Goal: Navigation & Orientation: Find specific page/section

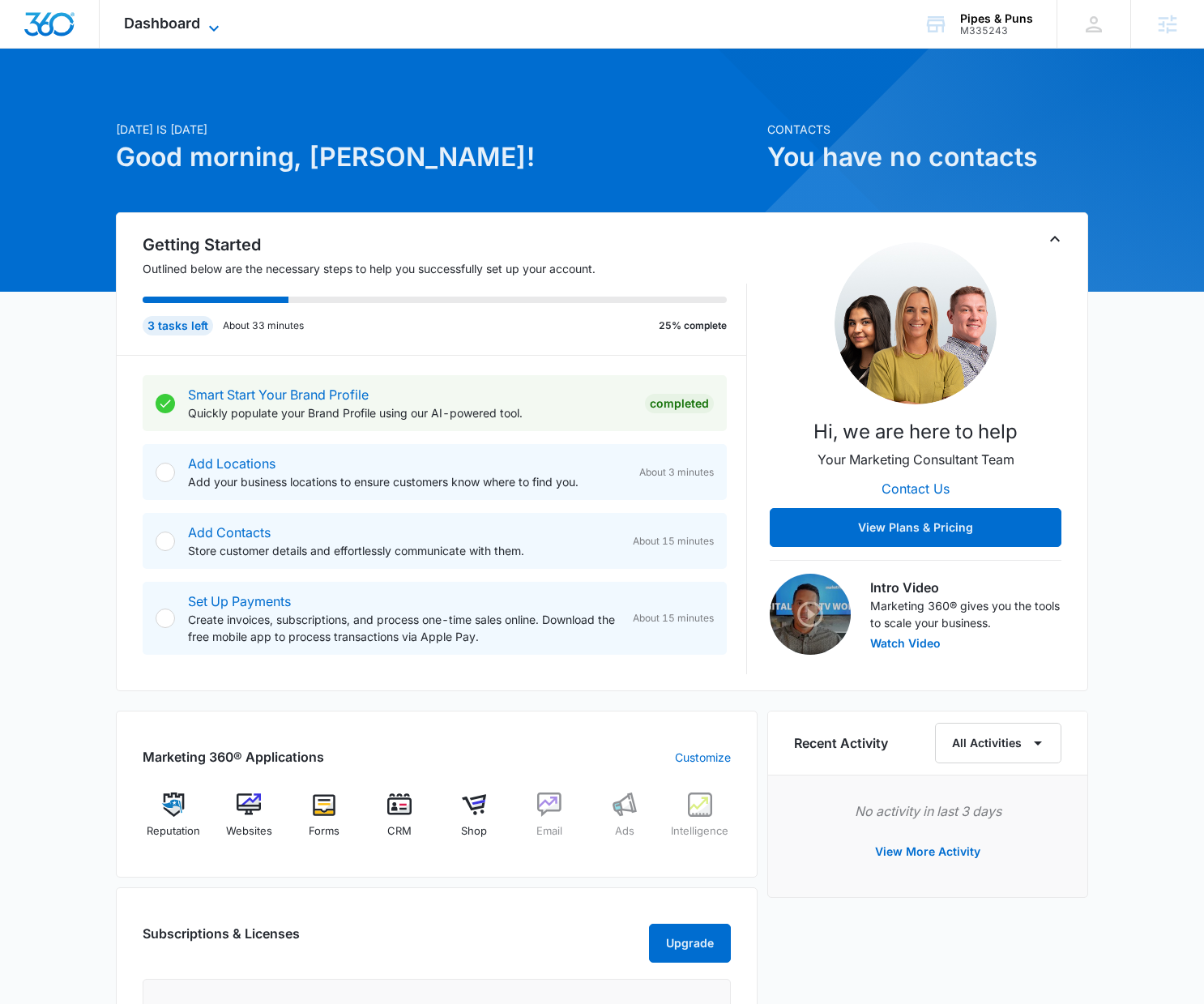
click at [172, 28] on span "Dashboard" at bounding box center [162, 23] width 76 height 17
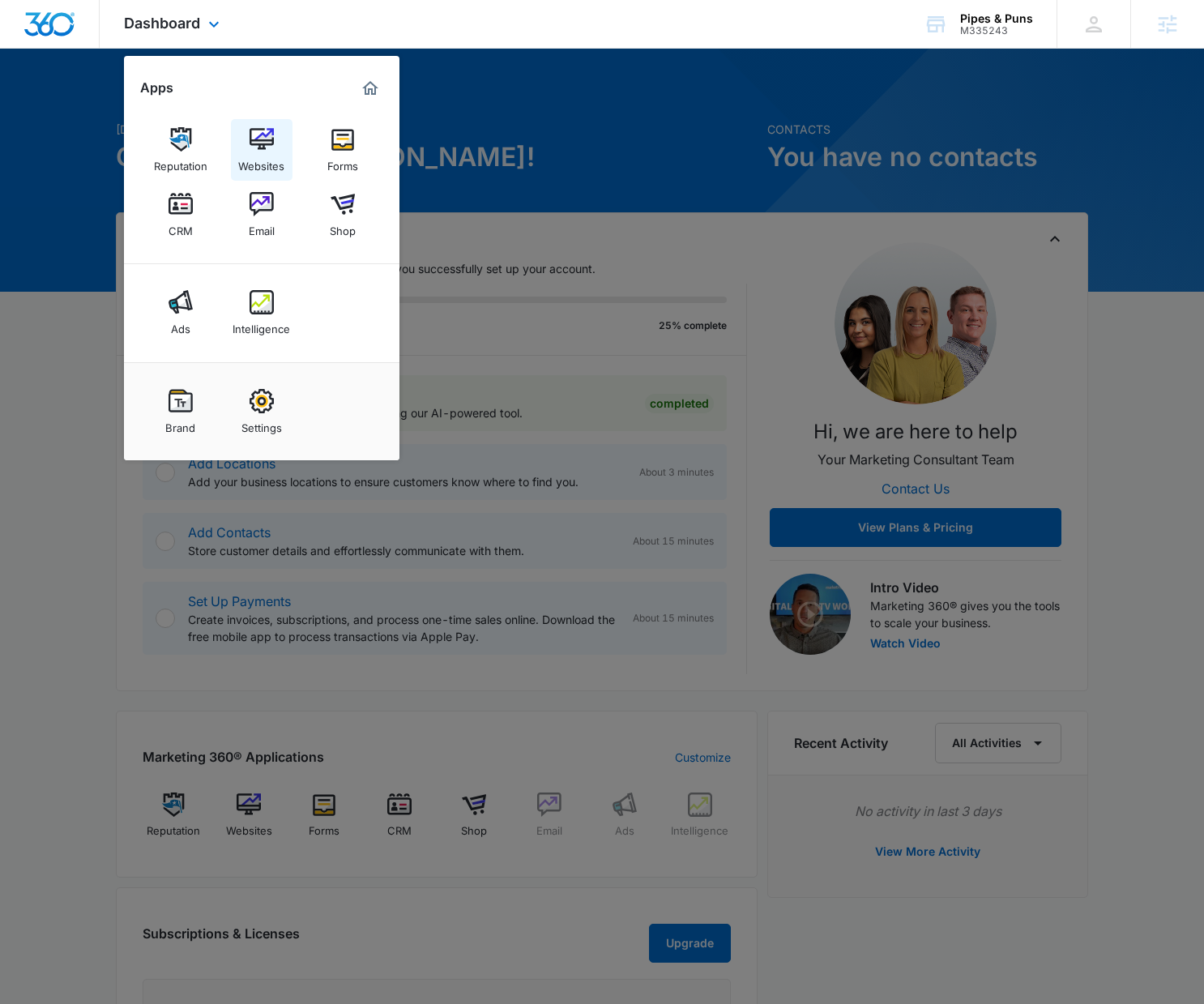
click at [281, 167] on div "Websites" at bounding box center [261, 162] width 47 height 21
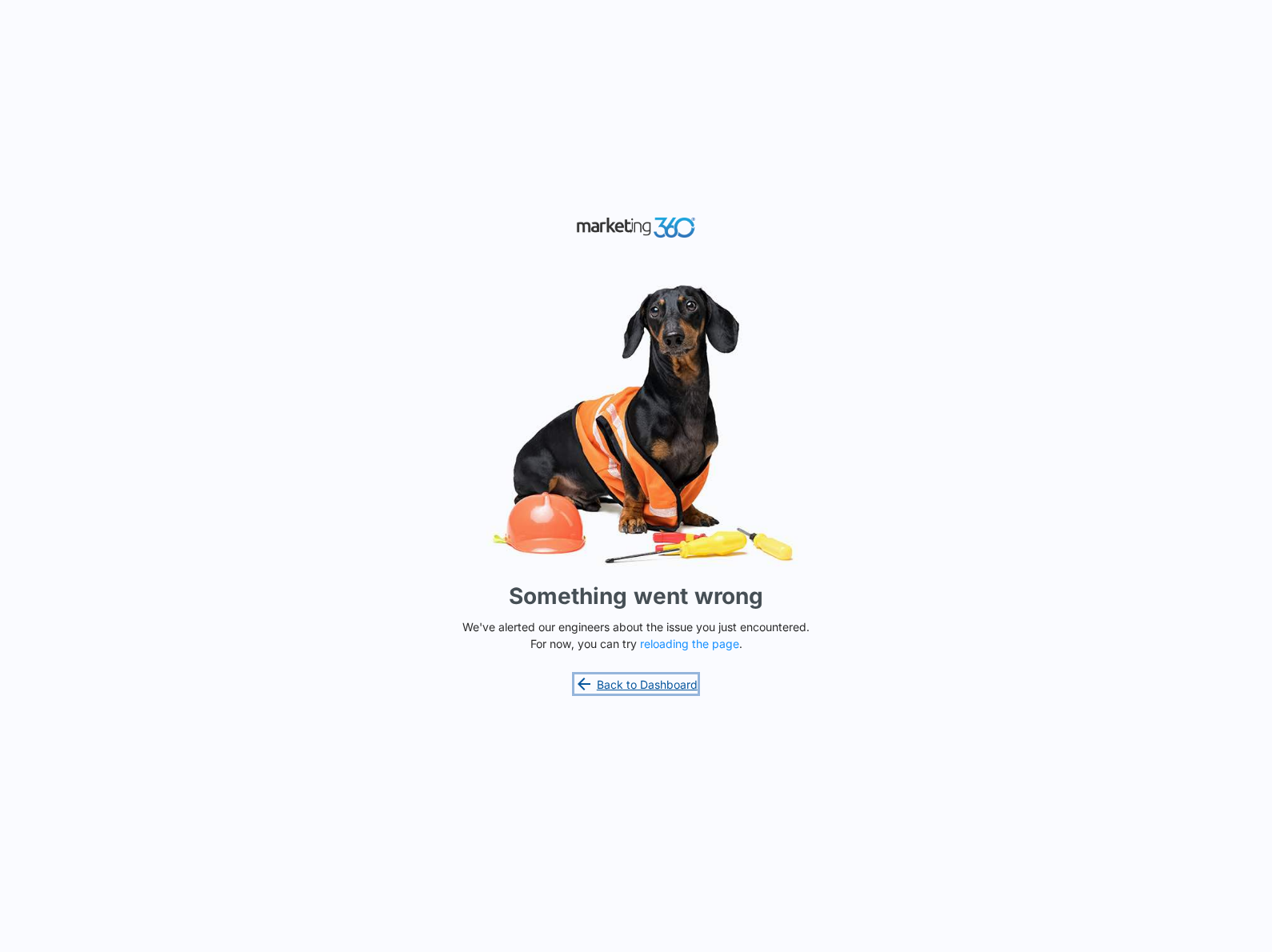
click at [666, 684] on link "Back to Dashboard" at bounding box center [636, 684] width 123 height 19
click at [666, 680] on link "Back to Dashboard" at bounding box center [636, 684] width 123 height 19
